Goal: Ask a question

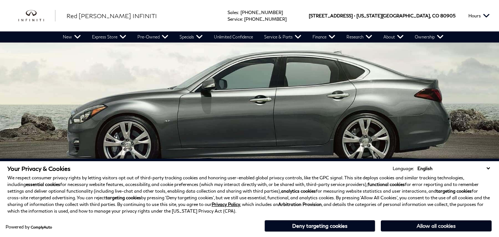
click at [438, 223] on button "Allow all cookies" at bounding box center [436, 225] width 111 height 11
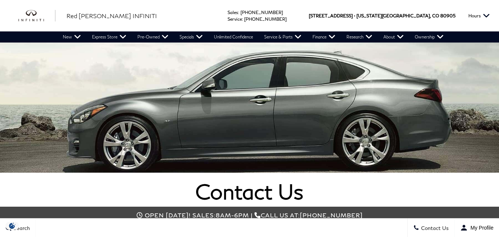
scroll to position [123, 0]
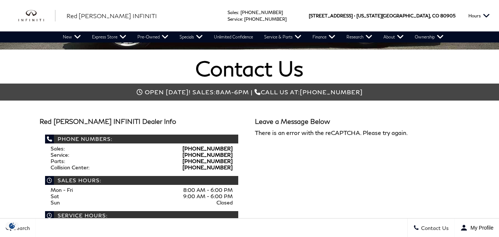
click at [332, 133] on div "Leave a Message Below There is an error with the reCAPTCHA. Please try again." at bounding box center [357, 122] width 216 height 25
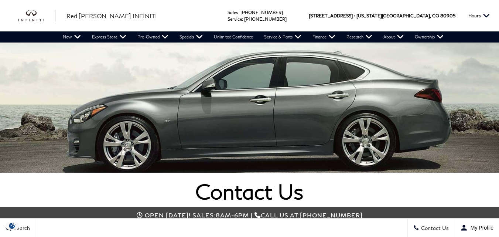
select select "General Inquiry"
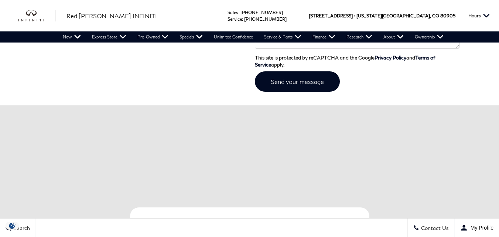
scroll to position [369, 0]
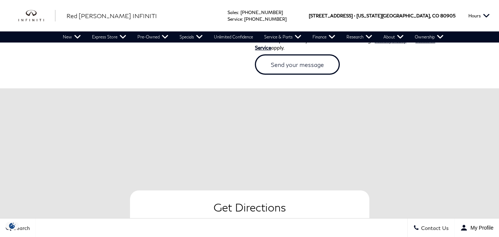
type textarea "SADSADSADSA"
click at [308, 65] on input "submit" at bounding box center [297, 64] width 85 height 20
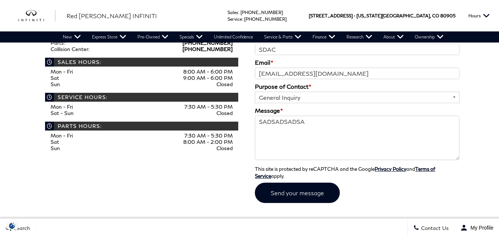
scroll to position [246, 0]
